Goal: Task Accomplishment & Management: Complete application form

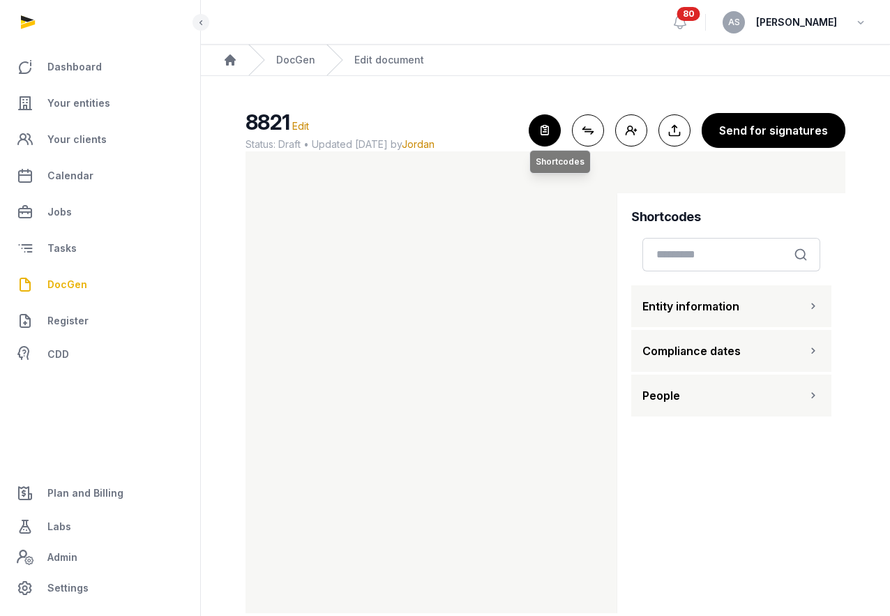
click at [543, 125] on icon "button" at bounding box center [544, 130] width 31 height 31
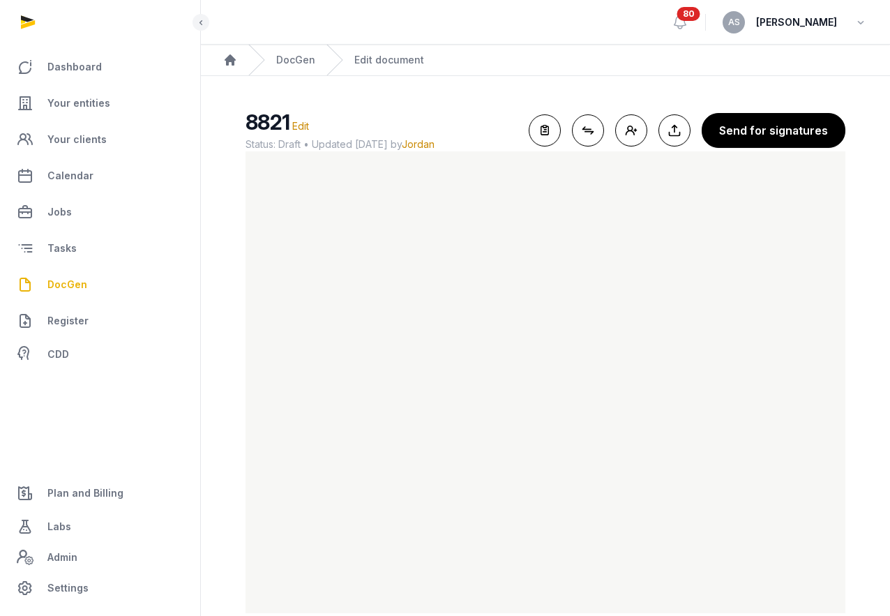
scroll to position [25, 0]
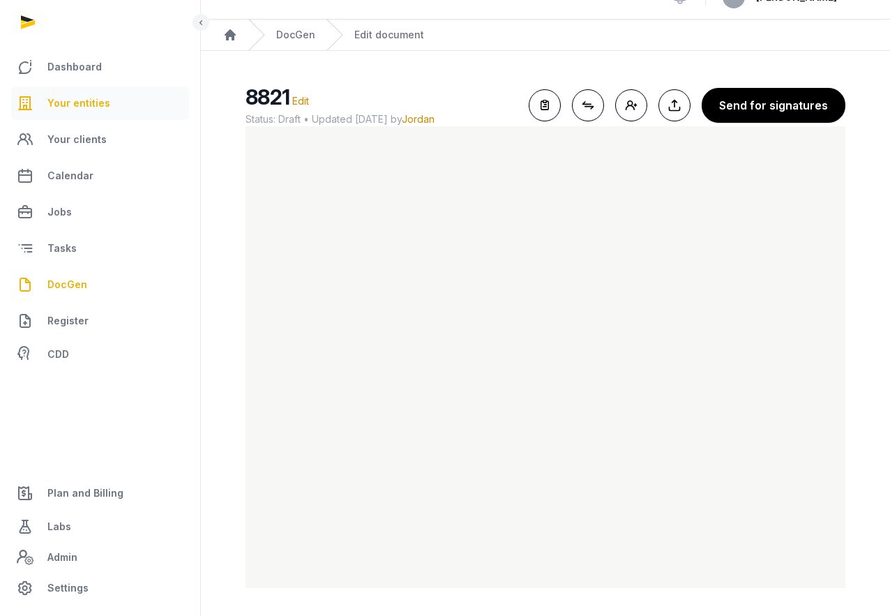
click at [91, 97] on span "Your entities" at bounding box center [78, 103] width 63 height 17
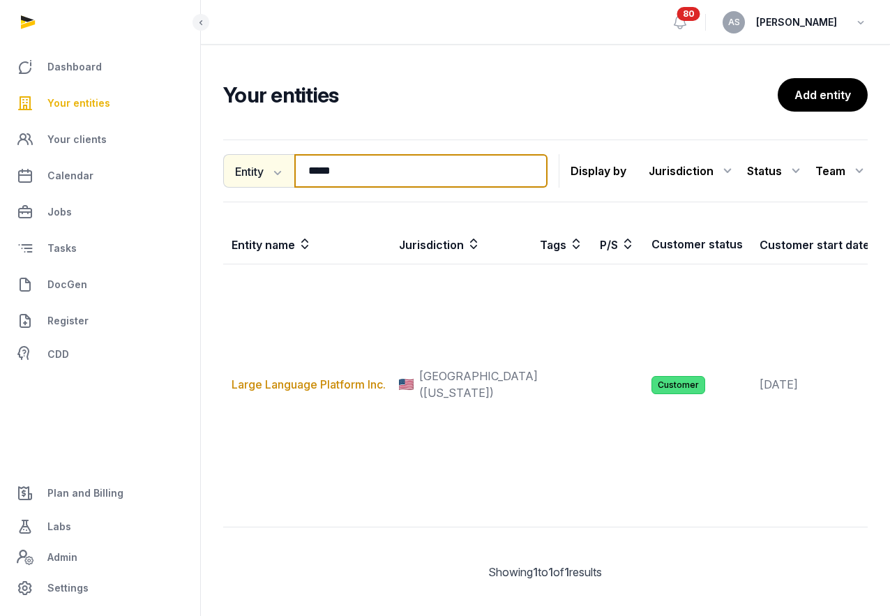
drag, startPoint x: 353, startPoint y: 164, endPoint x: 273, endPoint y: 167, distance: 79.5
click at [274, 169] on div "Entity Entity People Tags Services ***** Search" at bounding box center [385, 170] width 324 height 33
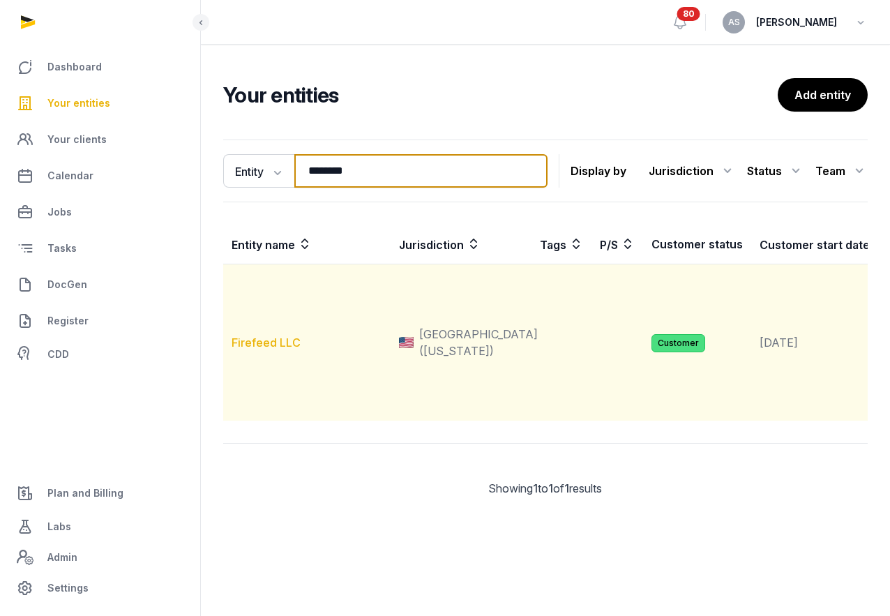
type input "********"
click at [263, 349] on link "Firefeed LLC" at bounding box center [265, 342] width 69 height 14
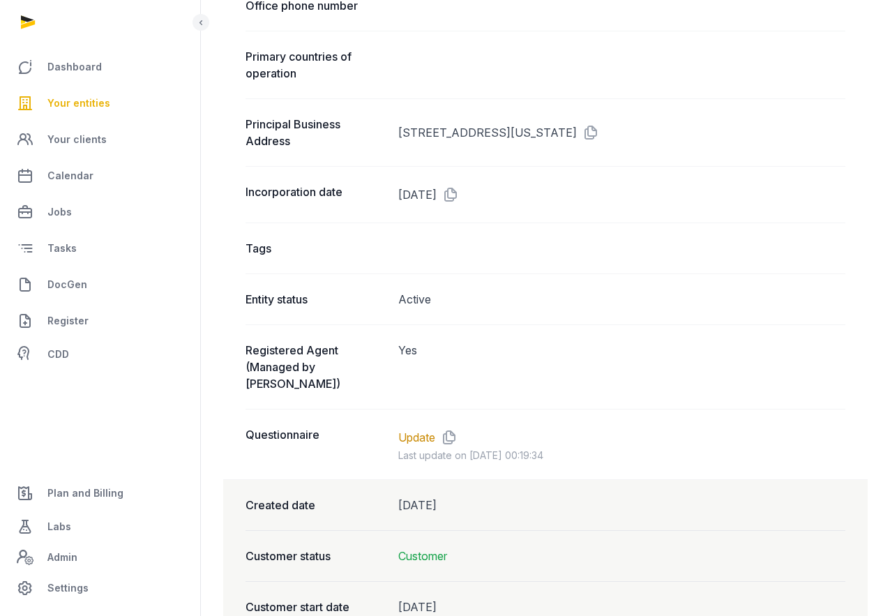
scroll to position [945, 0]
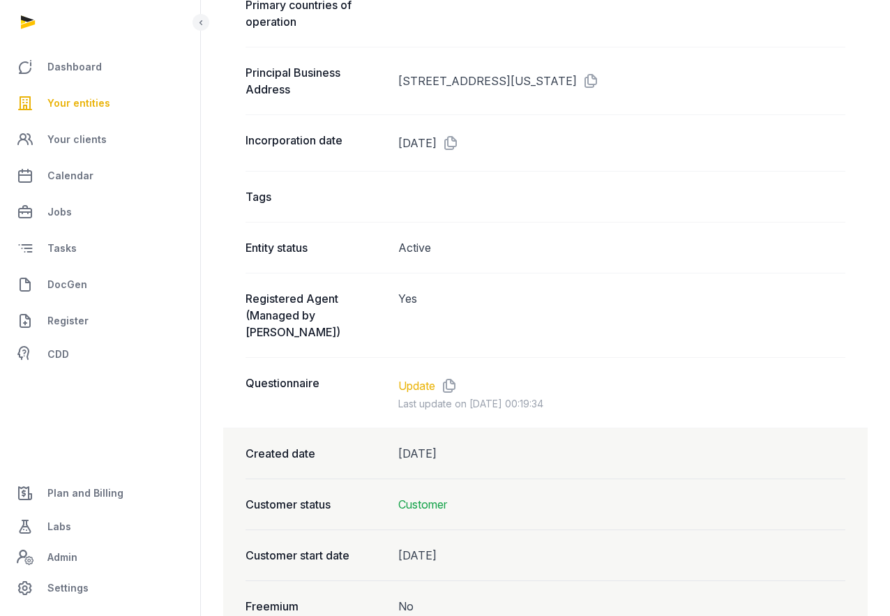
click at [415, 377] on link "Update" at bounding box center [416, 385] width 37 height 17
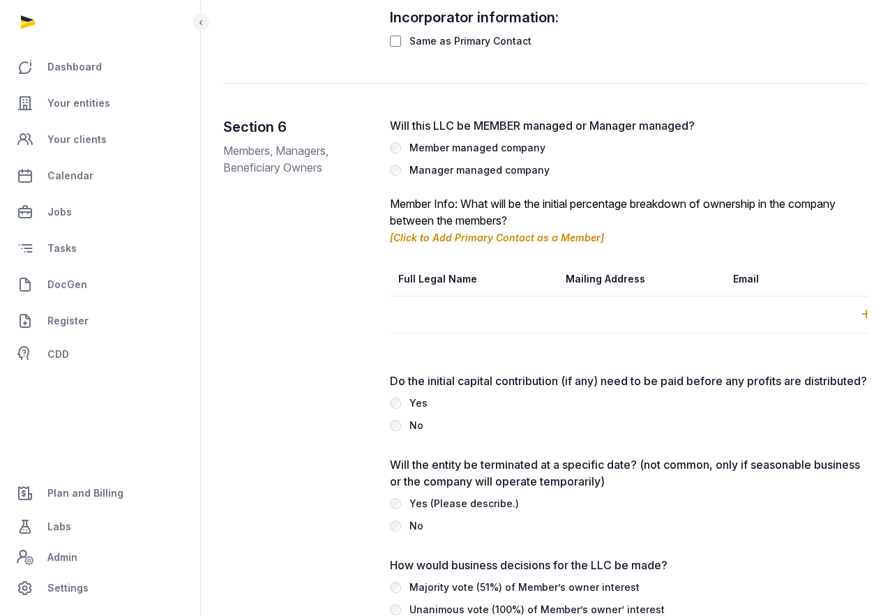
scroll to position [2111, 0]
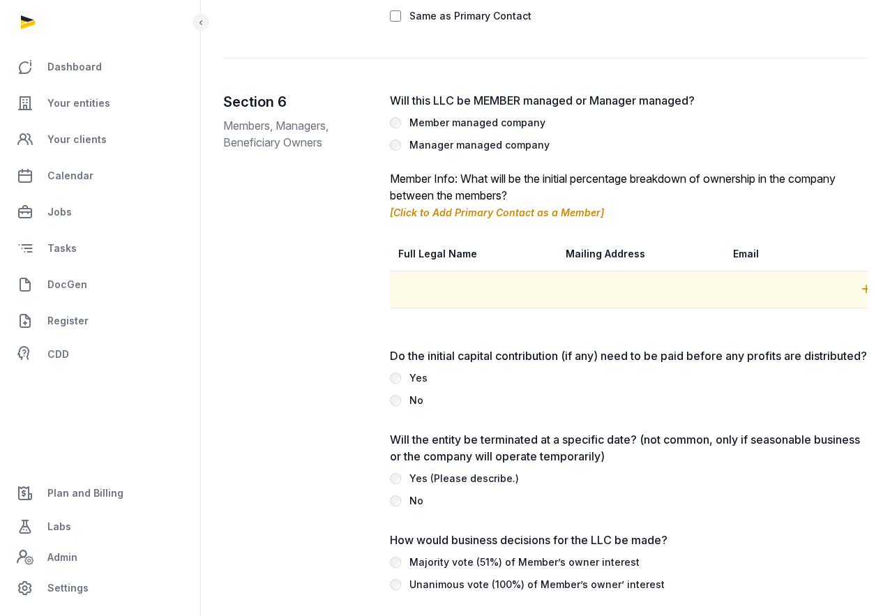
click at [865, 282] on icon at bounding box center [866, 289] width 13 height 15
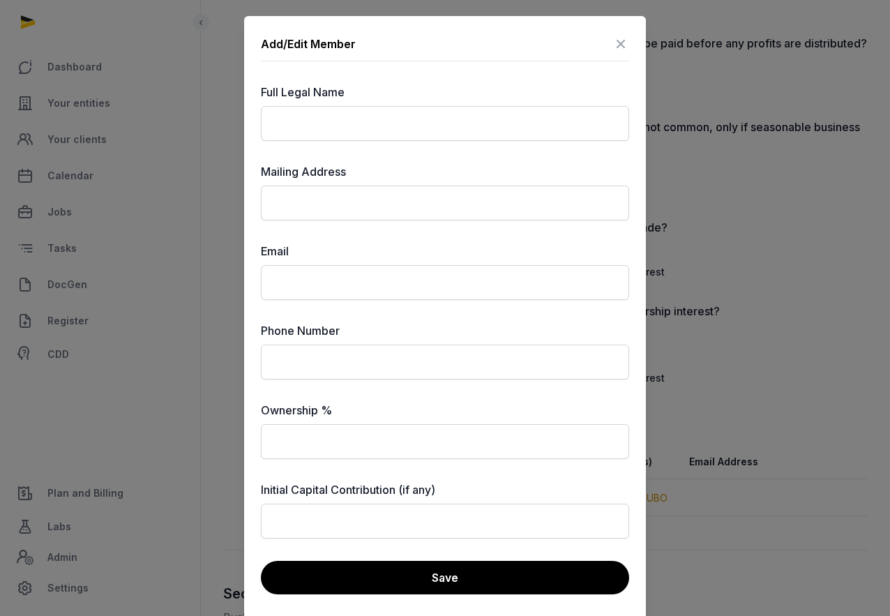
scroll to position [2480, 0]
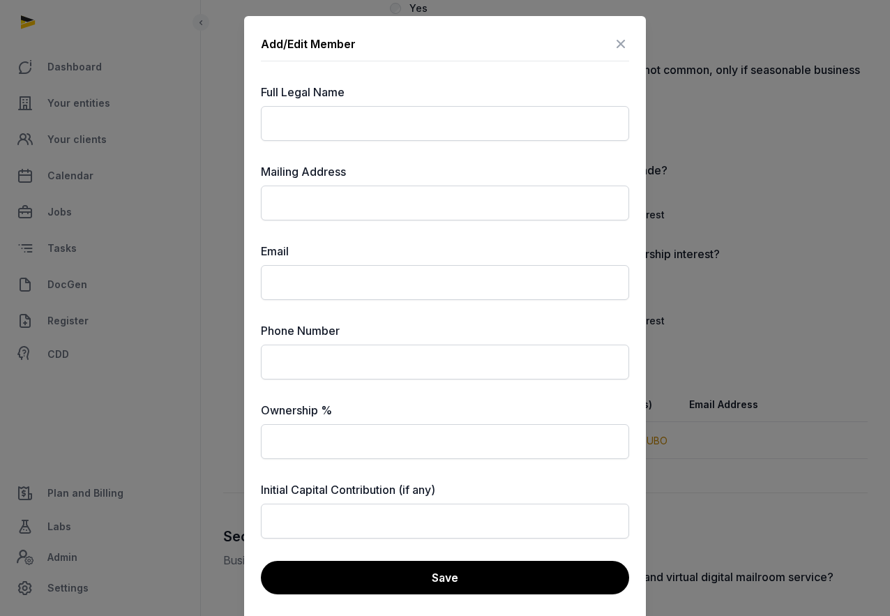
click at [755, 134] on div at bounding box center [445, 308] width 890 height 616
click at [728, 107] on div at bounding box center [445, 308] width 890 height 616
click at [623, 43] on icon at bounding box center [620, 44] width 17 height 22
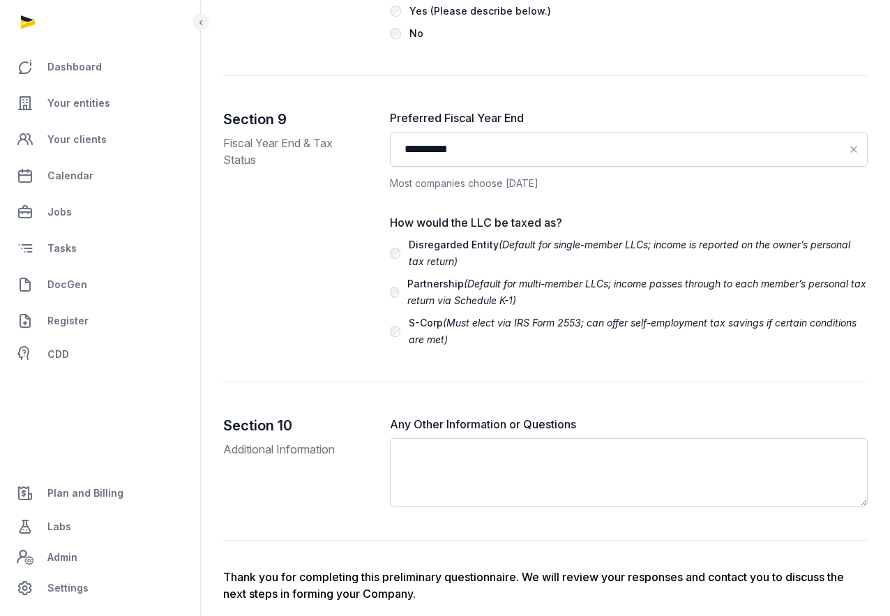
scroll to position [3649, 0]
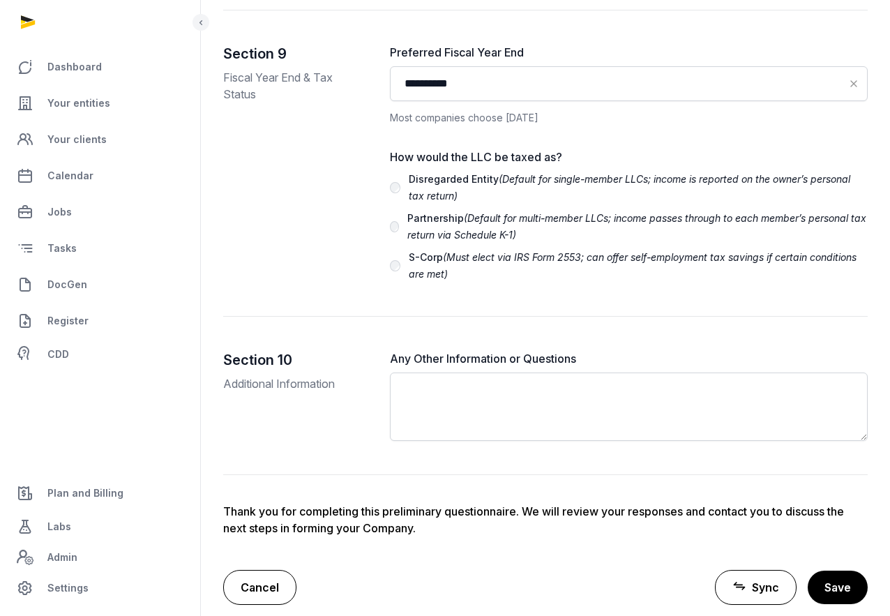
click at [269, 570] on link "Cancel" at bounding box center [259, 587] width 73 height 35
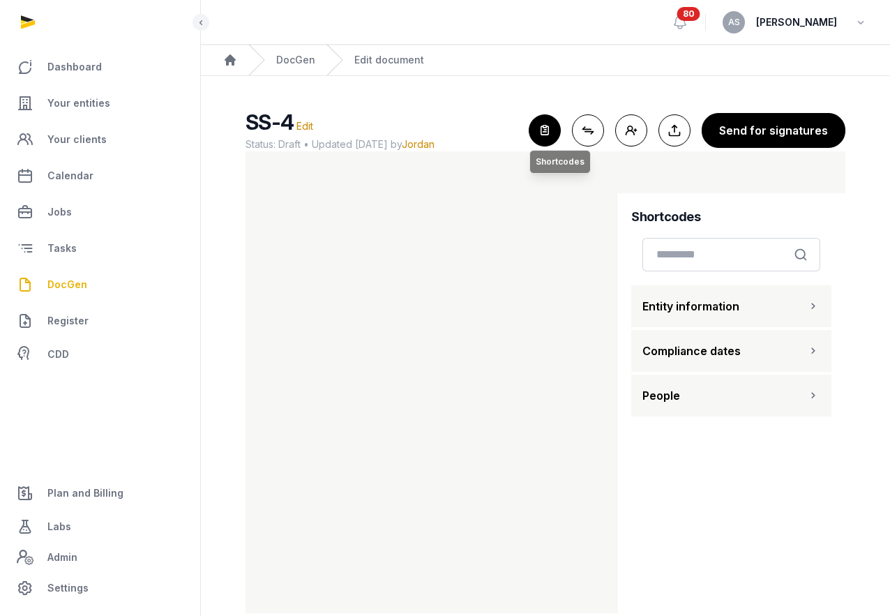
click at [551, 137] on icon "button" at bounding box center [544, 130] width 31 height 31
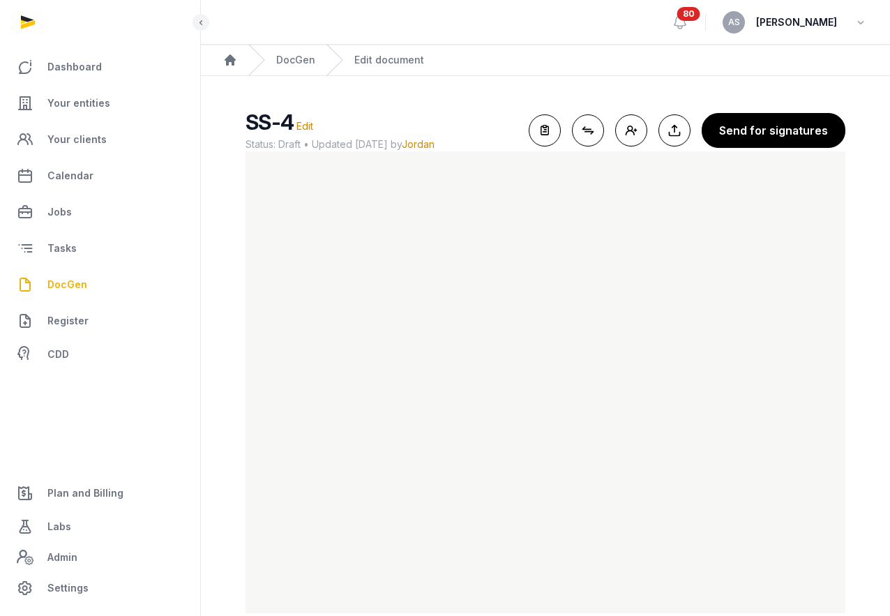
scroll to position [25, 0]
